Goal: Find specific page/section

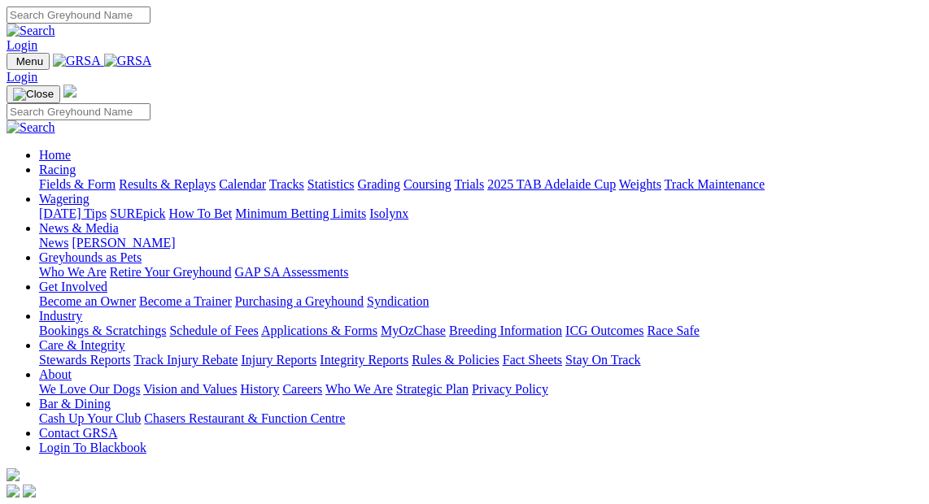
scroll to position [591, 0]
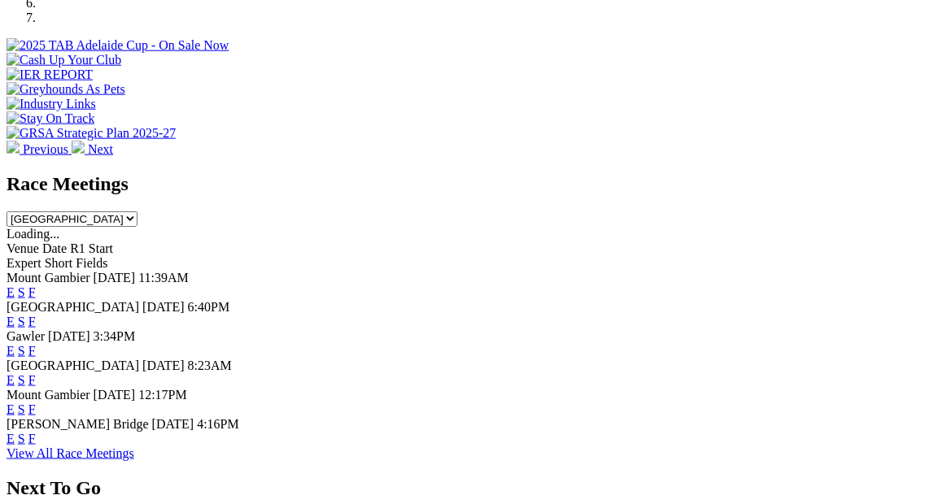
click at [36, 432] on link "F" at bounding box center [31, 439] width 7 height 14
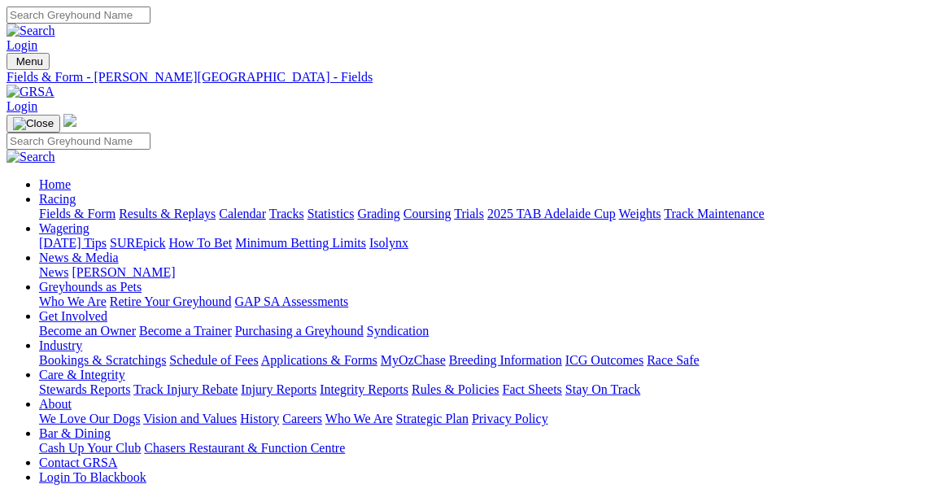
click at [62, 207] on link "Fields & Form" at bounding box center [77, 214] width 76 height 14
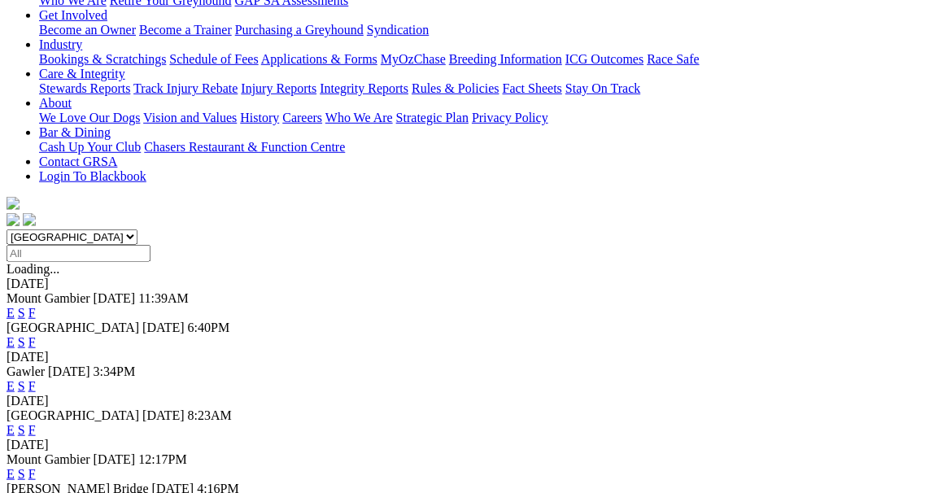
scroll to position [517, 0]
